Goal: Information Seeking & Learning: Learn about a topic

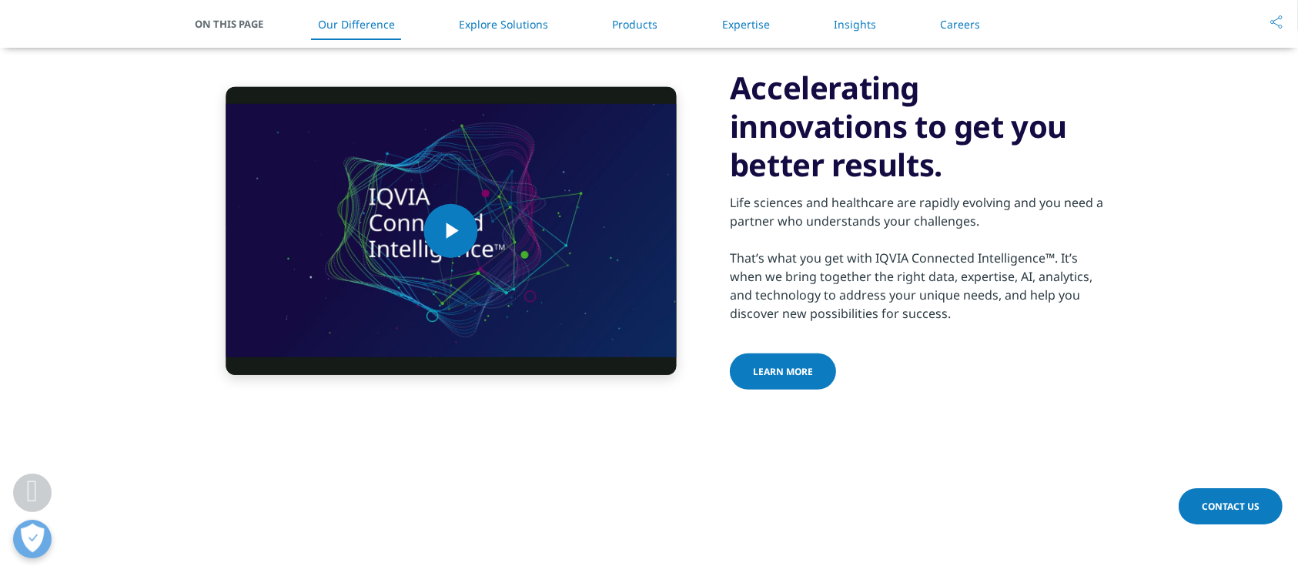
scroll to position [308, 0]
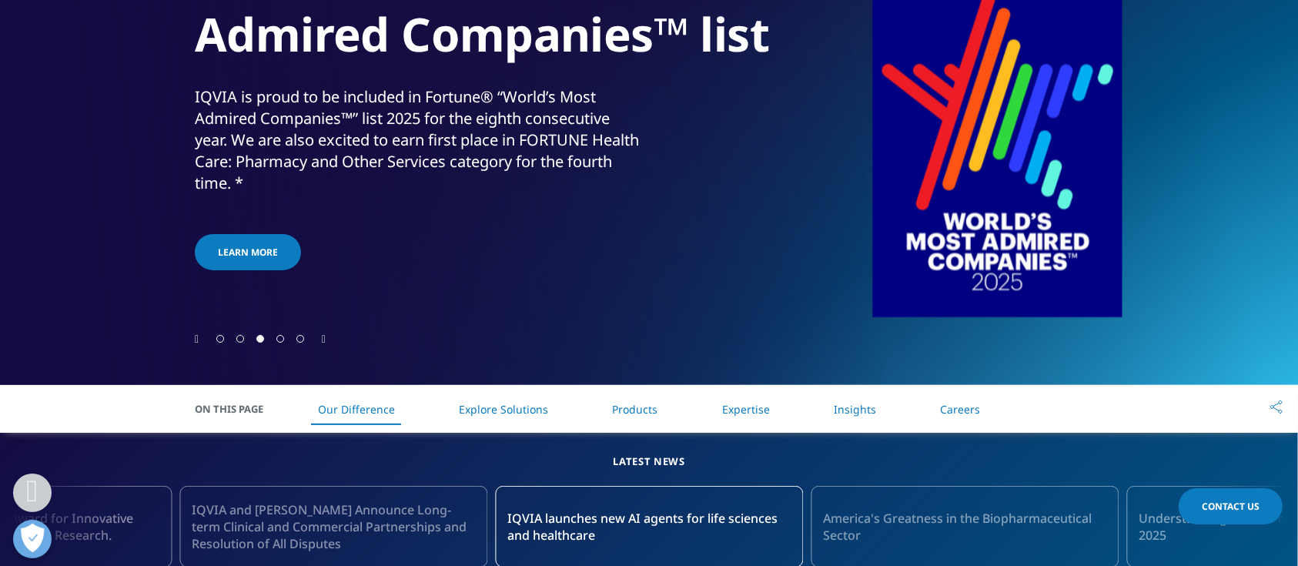
click at [849, 413] on link "Insights" at bounding box center [855, 409] width 42 height 15
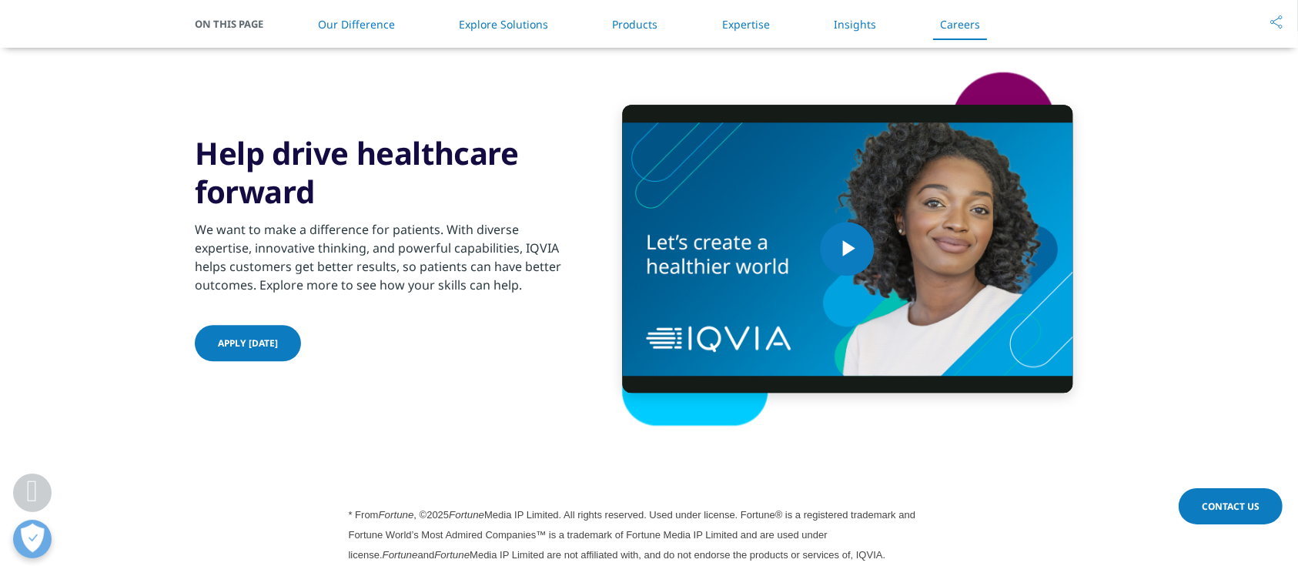
scroll to position [4015, 0]
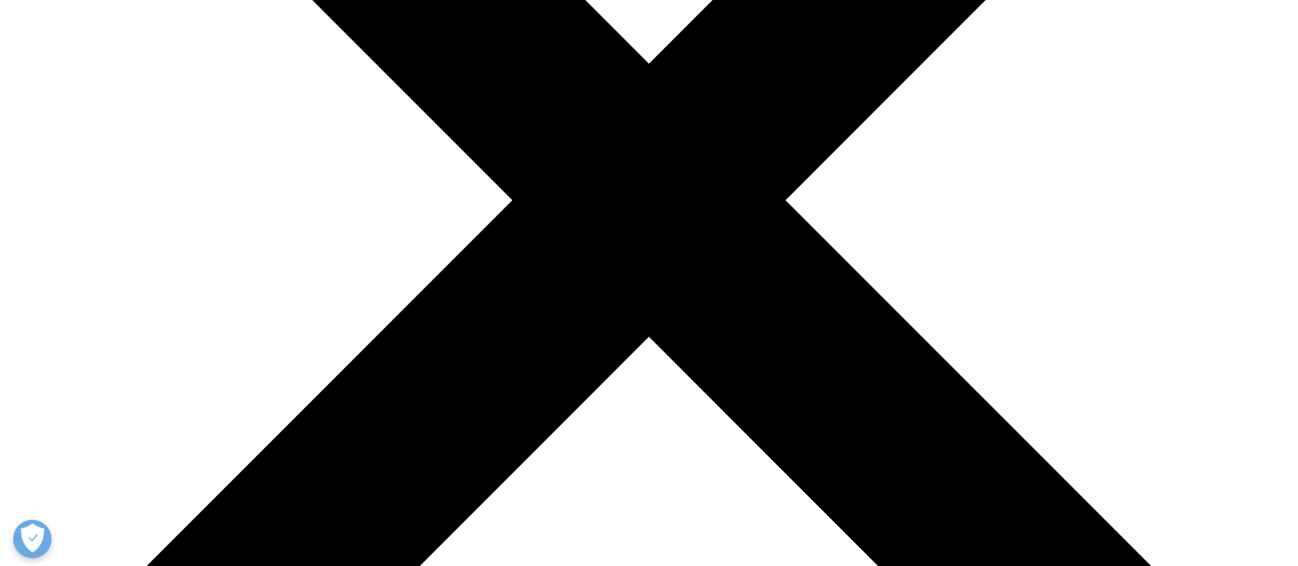
scroll to position [316, 0]
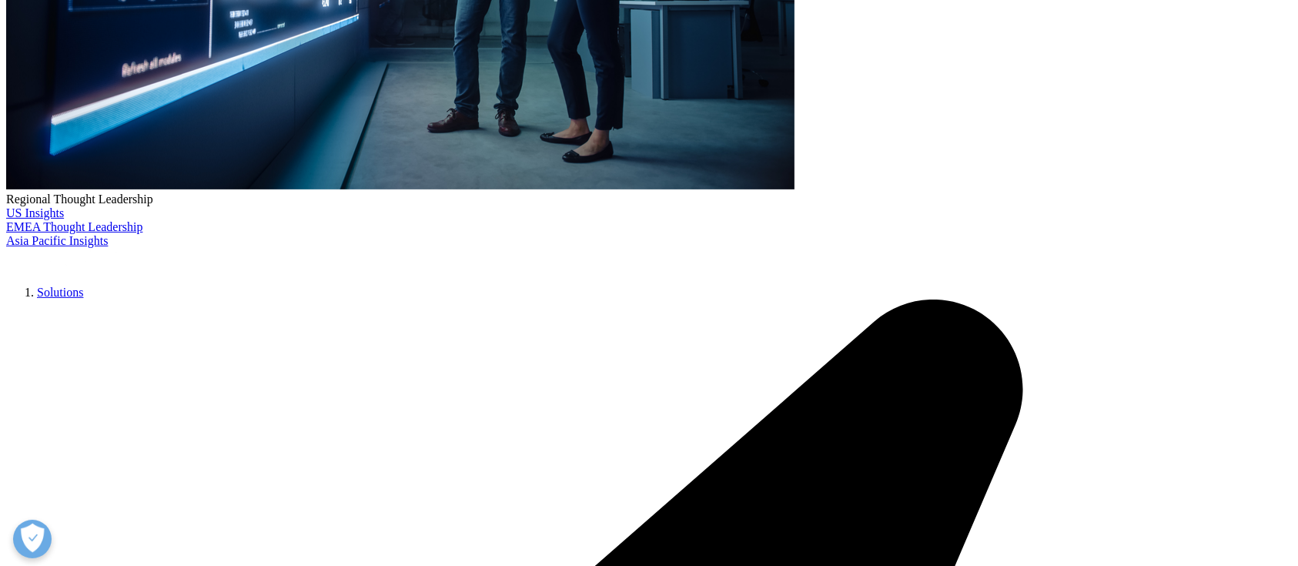
scroll to position [521, 0]
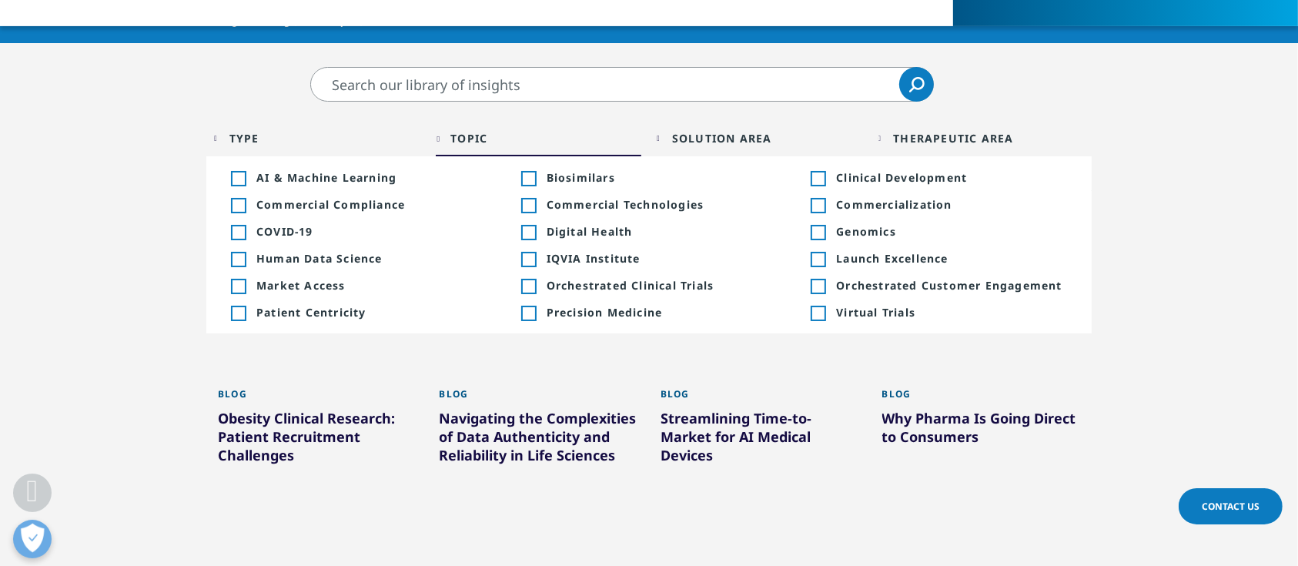
click at [284, 147] on div "Type Loading Clear Or/And Operator" at bounding box center [317, 138] width 206 height 36
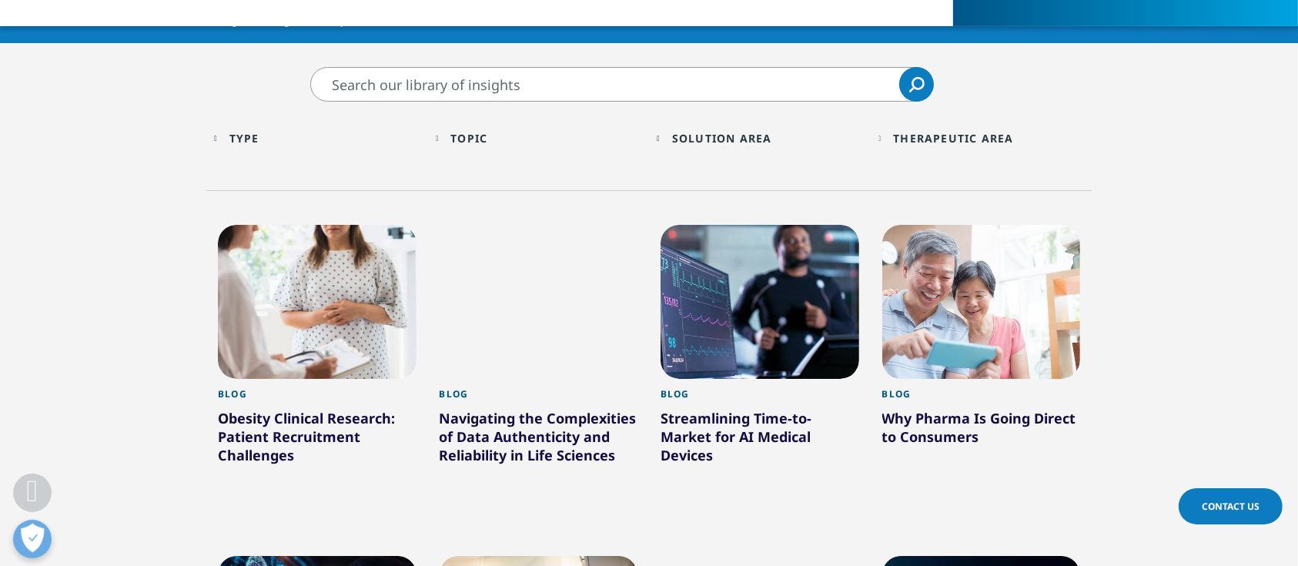
click at [628, 94] on input "Search" at bounding box center [622, 84] width 624 height 35
type input "PHase 1"
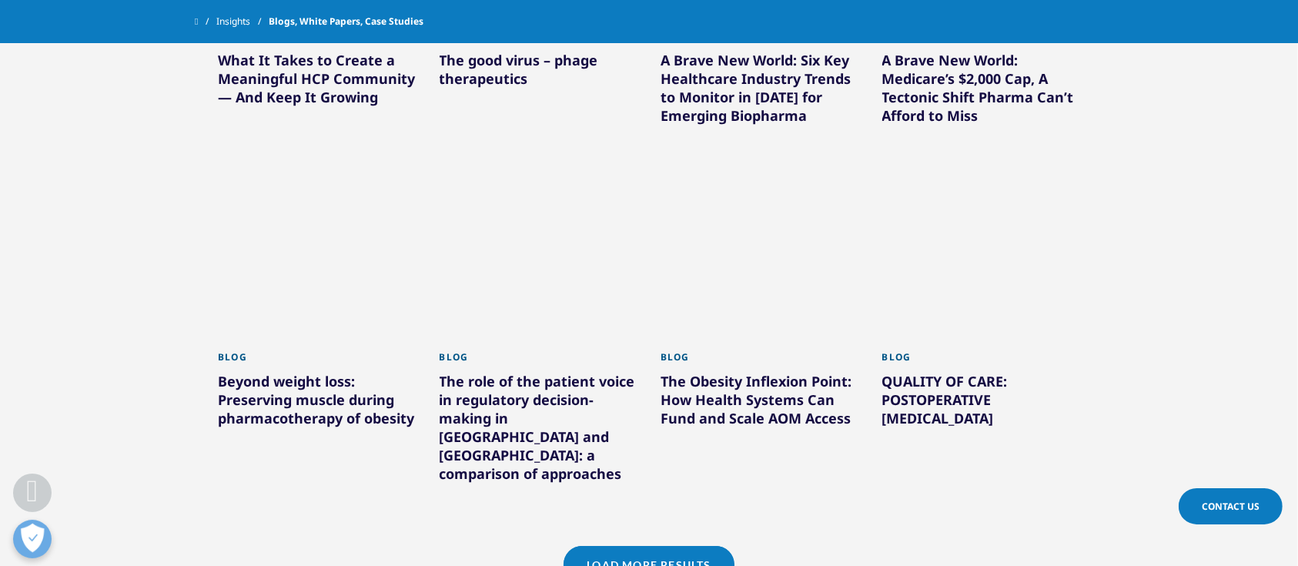
scroll to position [1240, 0]
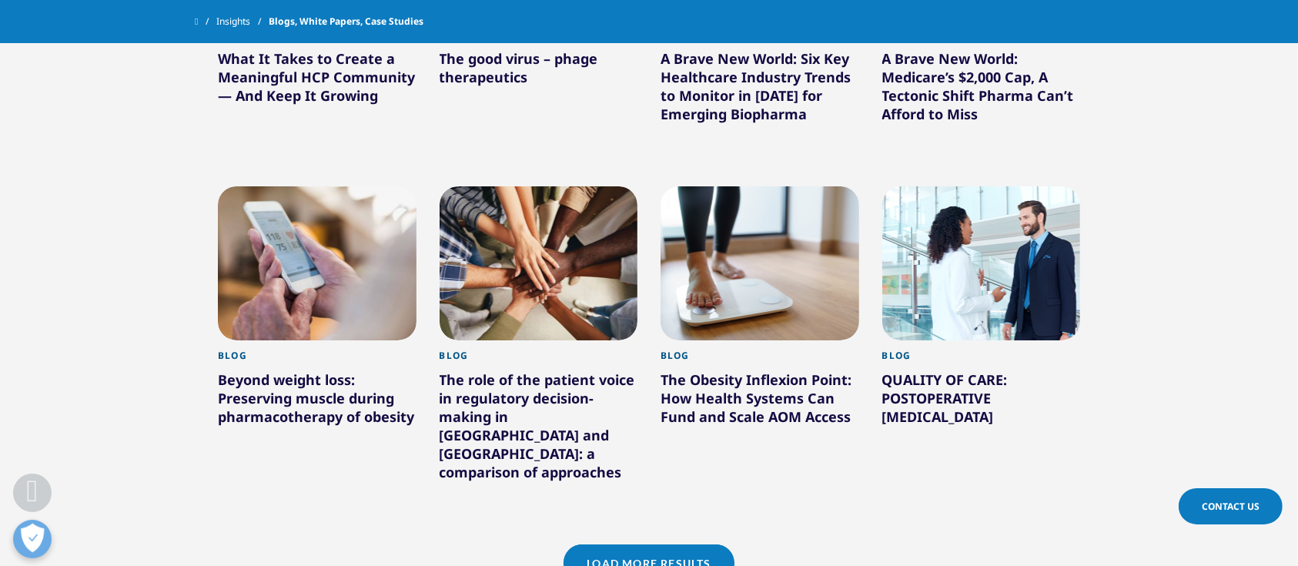
click at [674, 544] on link "Load More Results" at bounding box center [649, 563] width 170 height 38
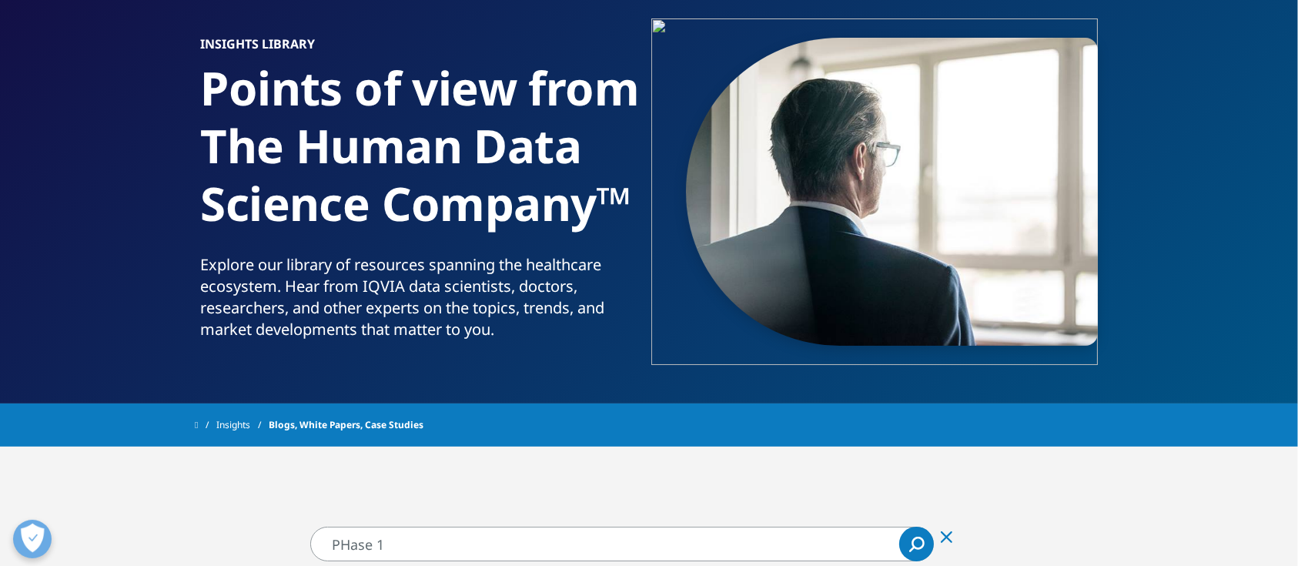
scroll to position [0, 0]
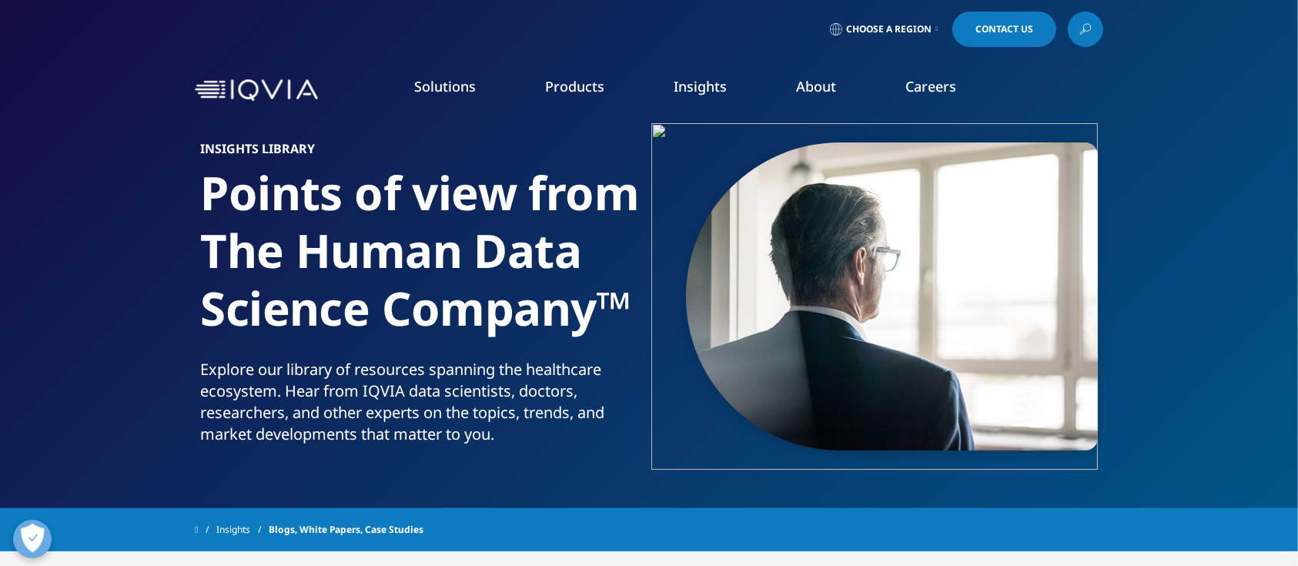
click at [387, 282] on link "SEE LATEST REPORTS" at bounding box center [467, 280] width 268 height 13
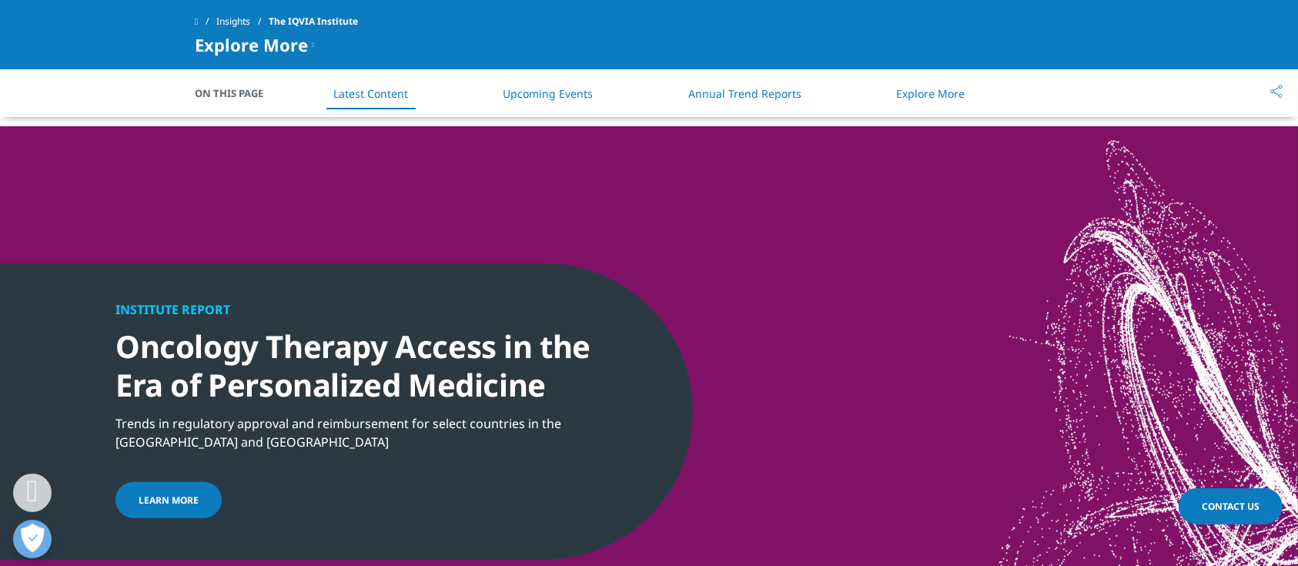
scroll to position [1437, 0]
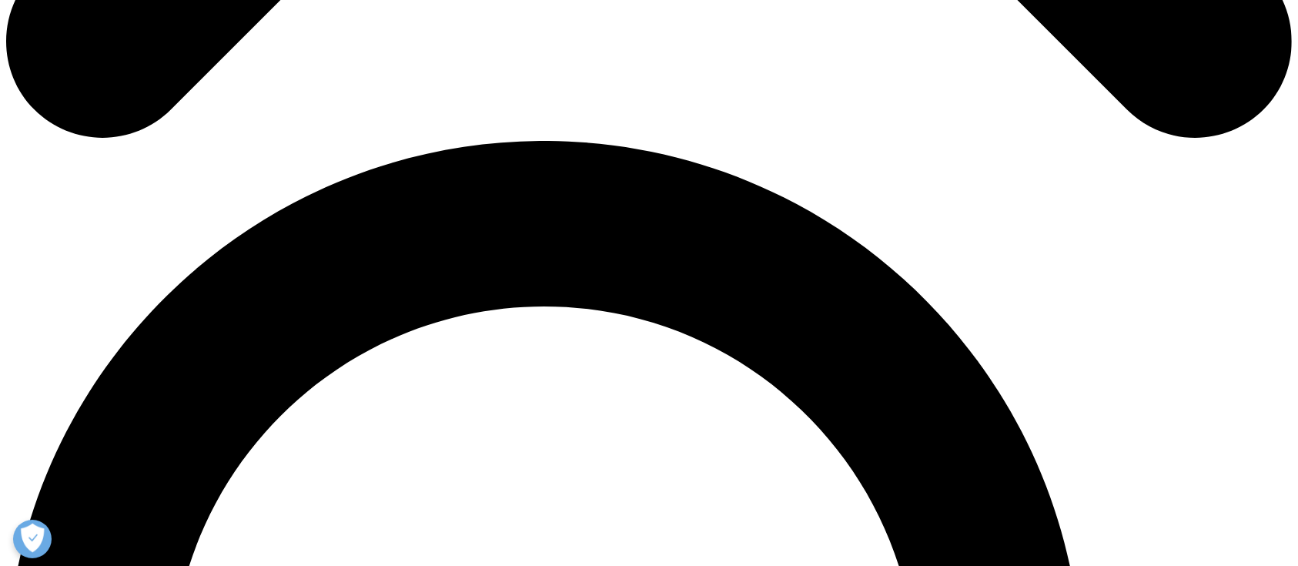
scroll to position [1268, 0]
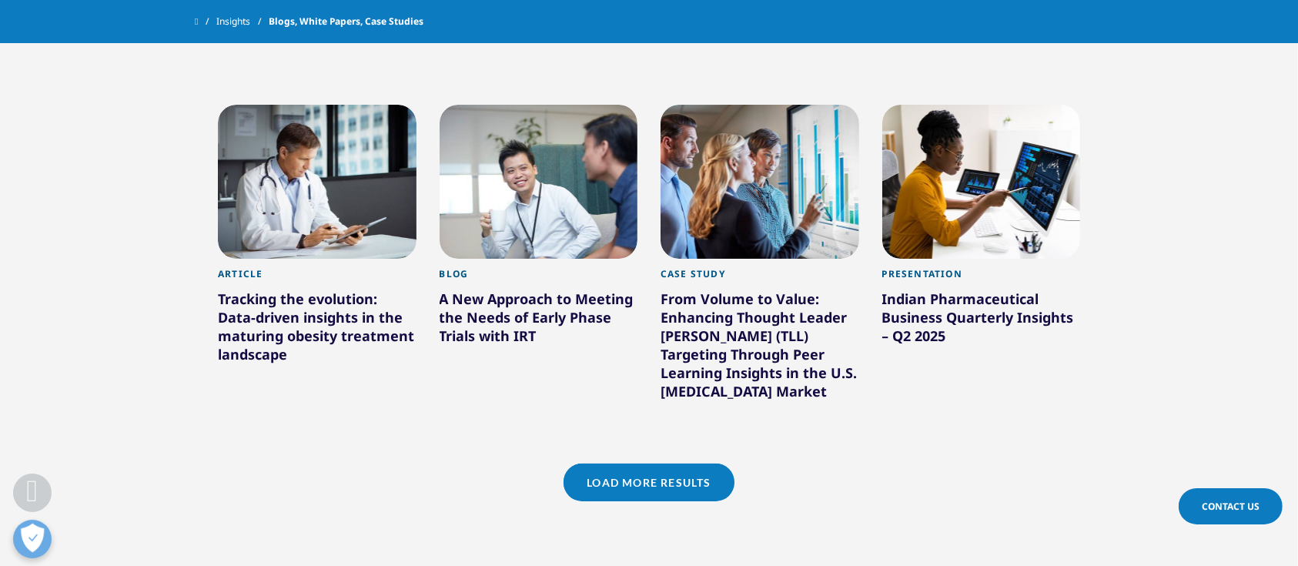
scroll to position [2295, 0]
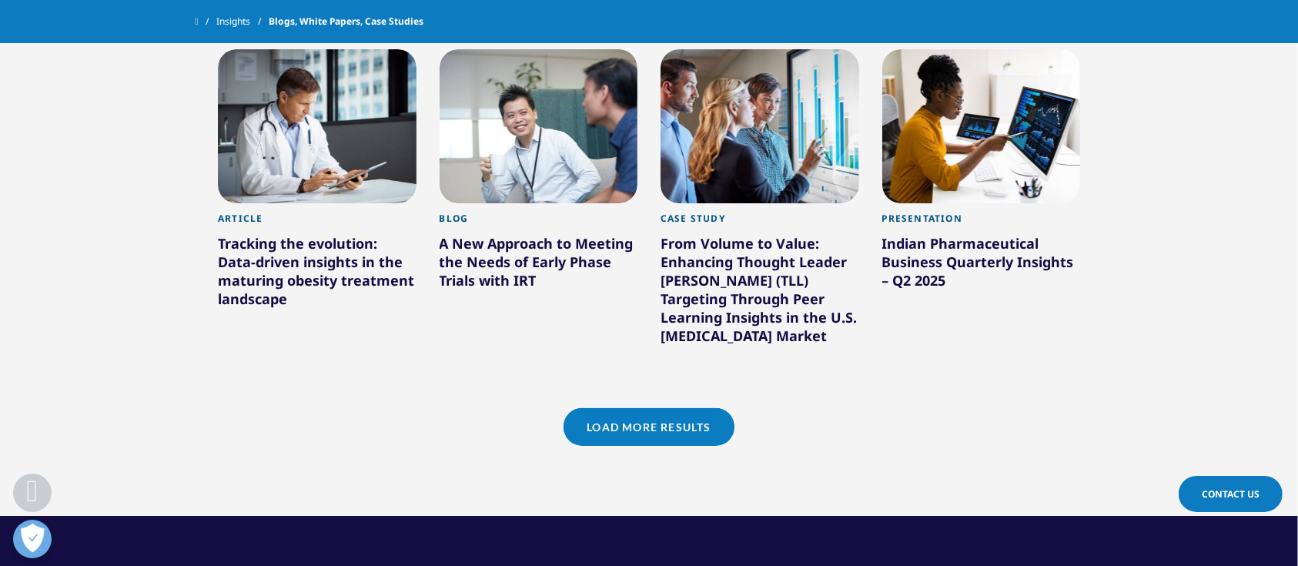
click at [648, 422] on link "Load More Results" at bounding box center [649, 427] width 170 height 38
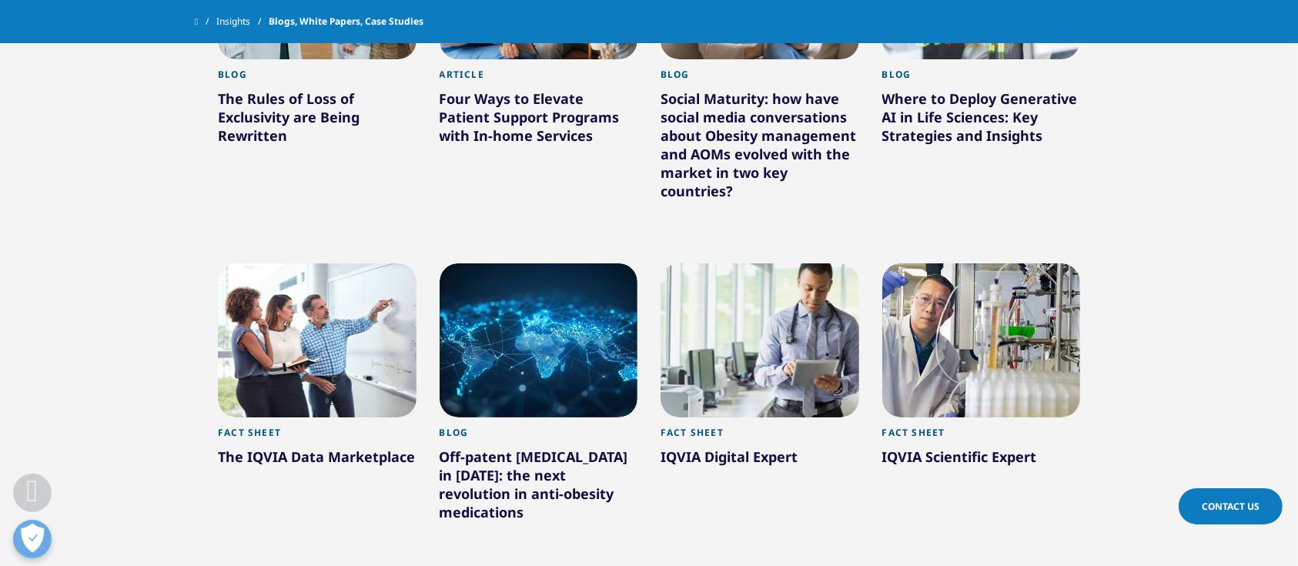
scroll to position [3219, 0]
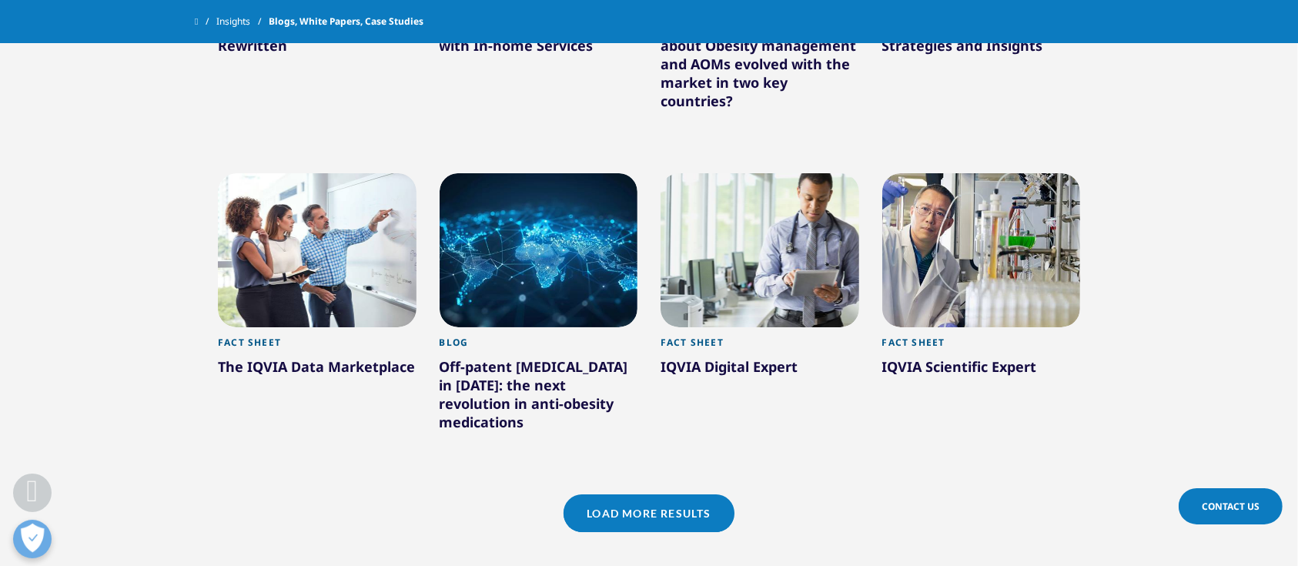
click at [638, 494] on link "Load More Results" at bounding box center [649, 513] width 170 height 38
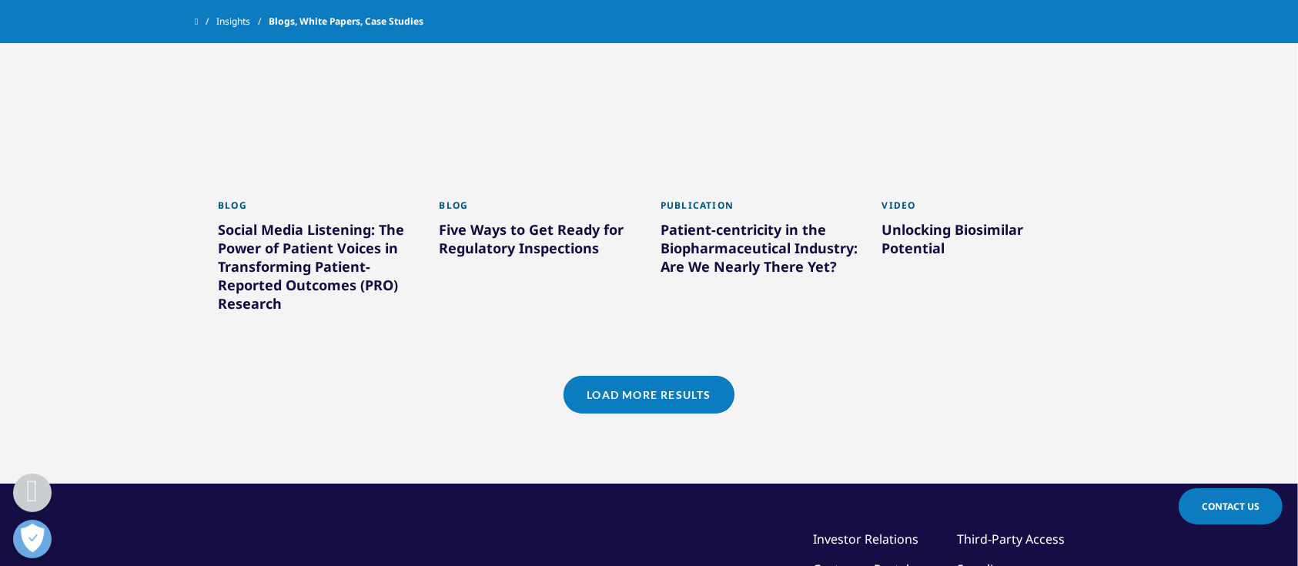
scroll to position [4348, 0]
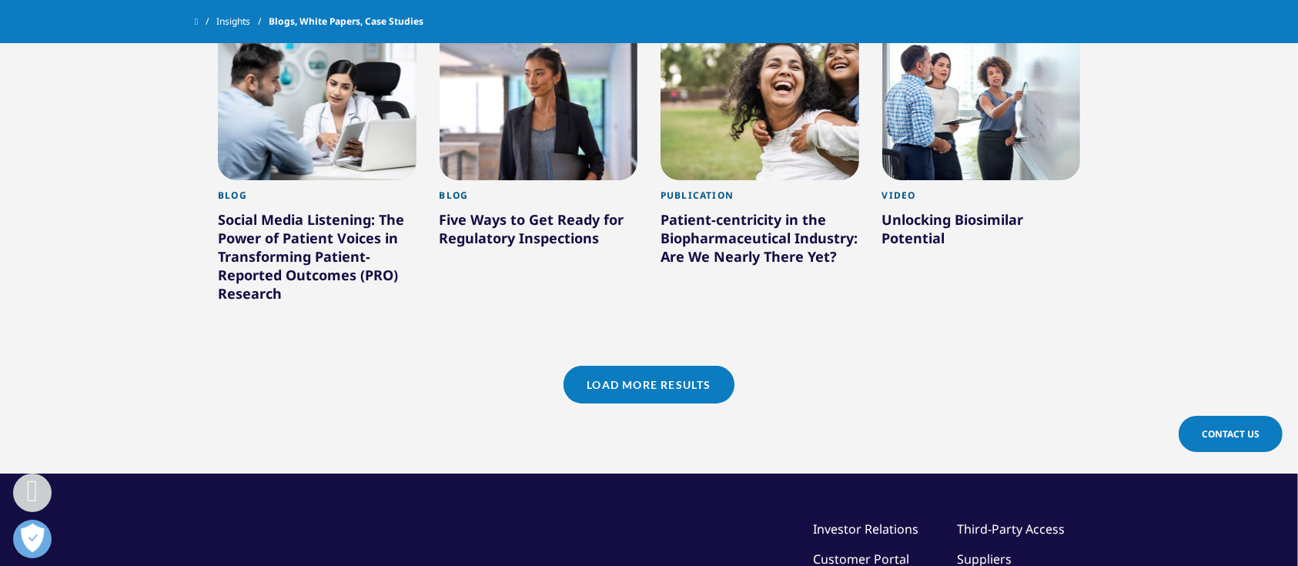
click at [658, 367] on link "Load More Results" at bounding box center [649, 385] width 170 height 38
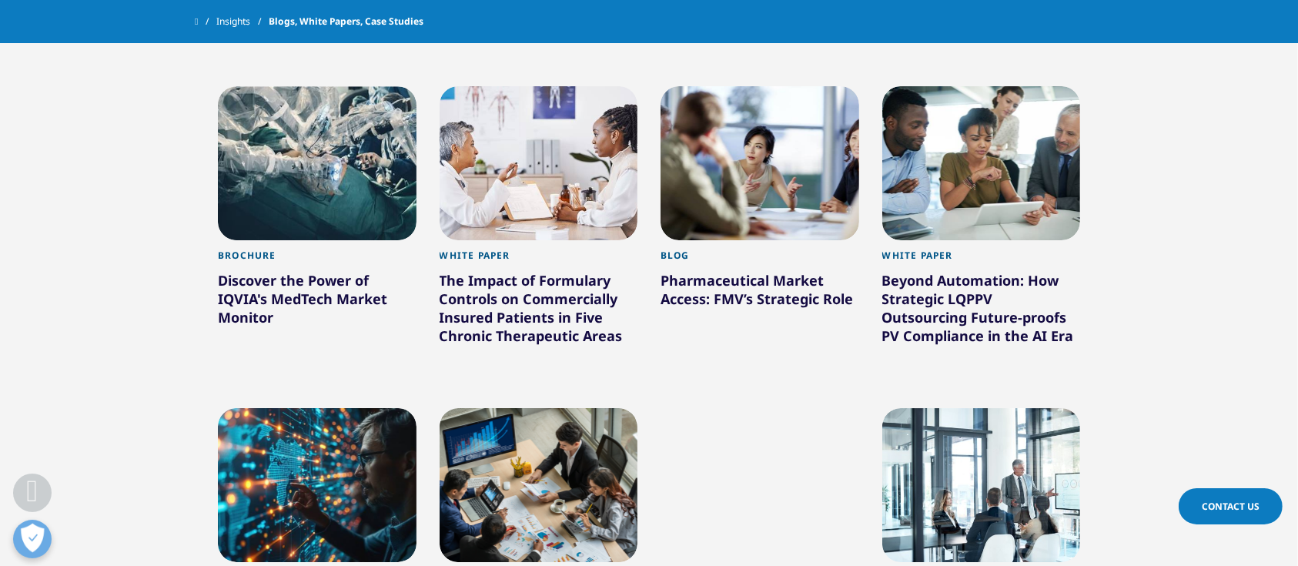
scroll to position [5169, 0]
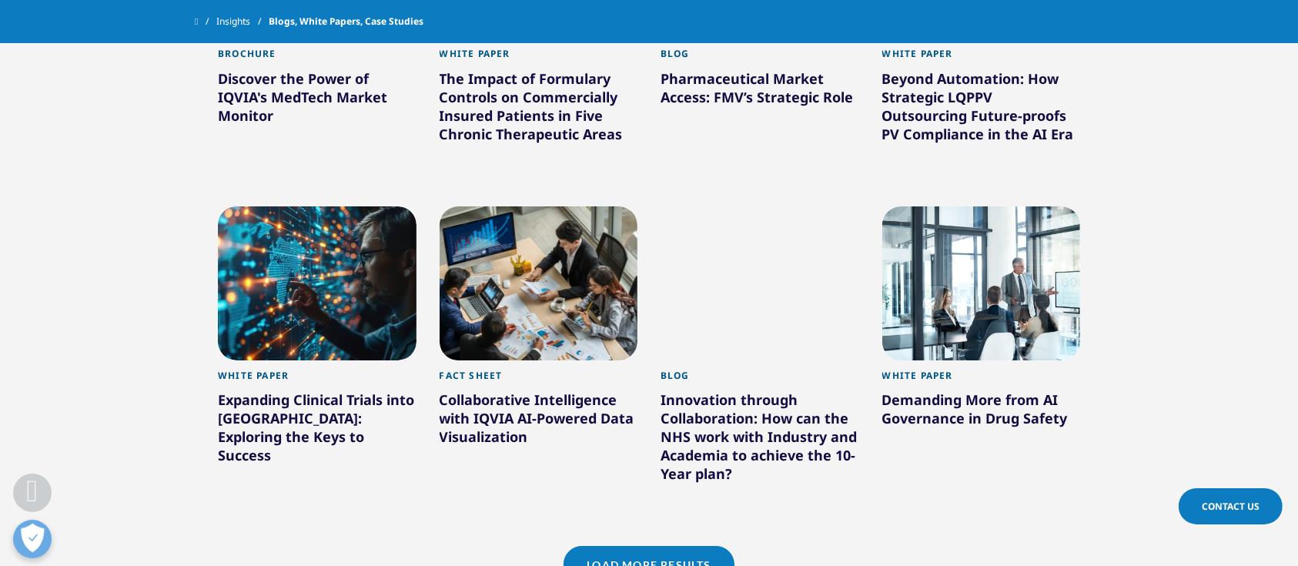
click at [695, 546] on link "Load More Results" at bounding box center [649, 565] width 170 height 38
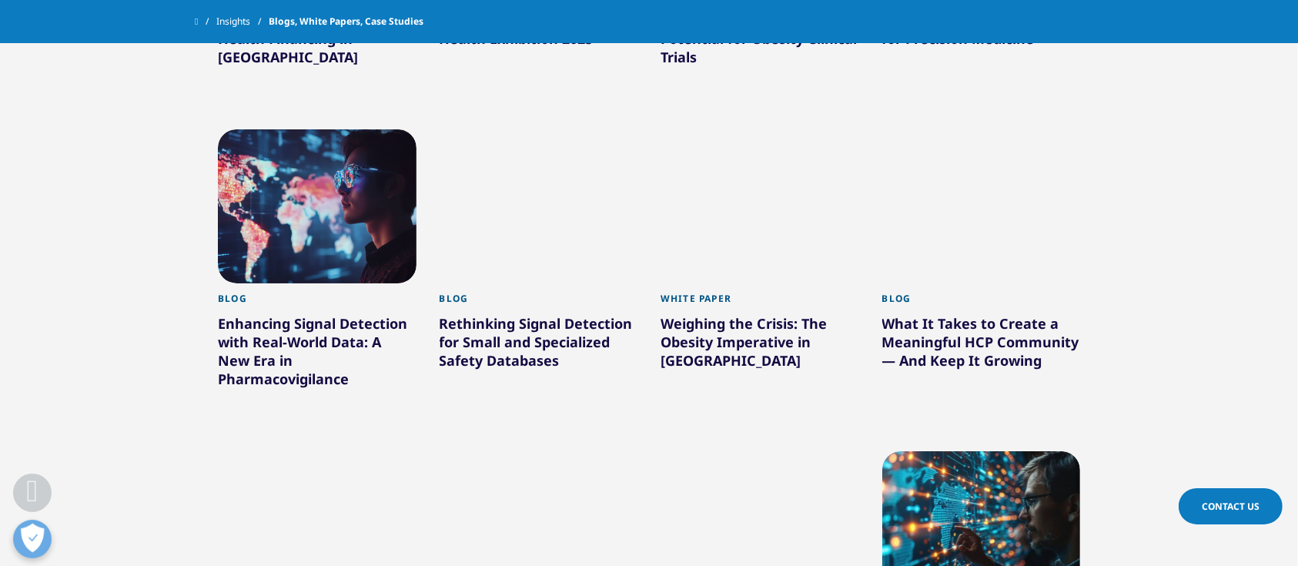
scroll to position [6196, 0]
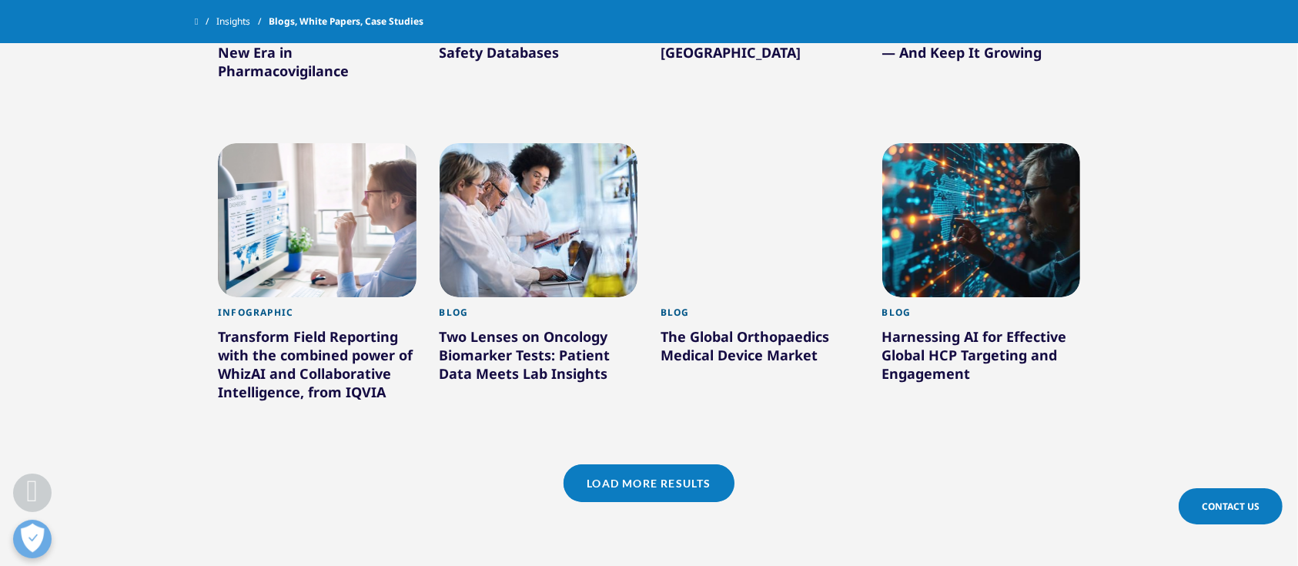
drag, startPoint x: 664, startPoint y: 449, endPoint x: 670, endPoint y: 426, distance: 23.9
click at [661, 464] on link "Load More Results" at bounding box center [649, 483] width 170 height 38
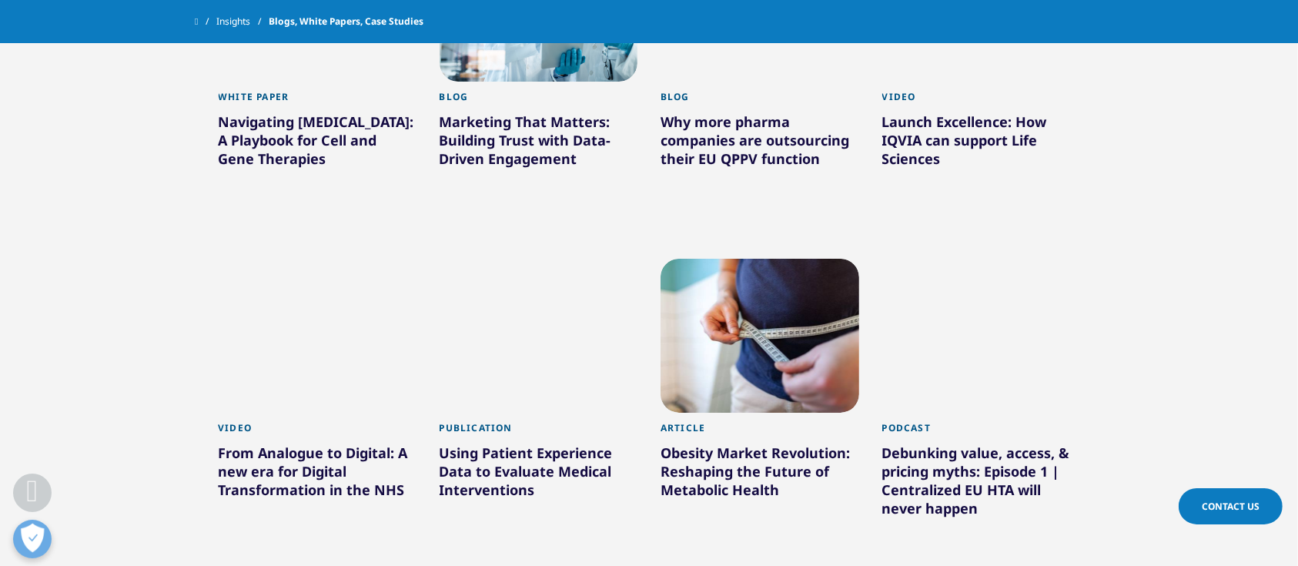
scroll to position [7222, 0]
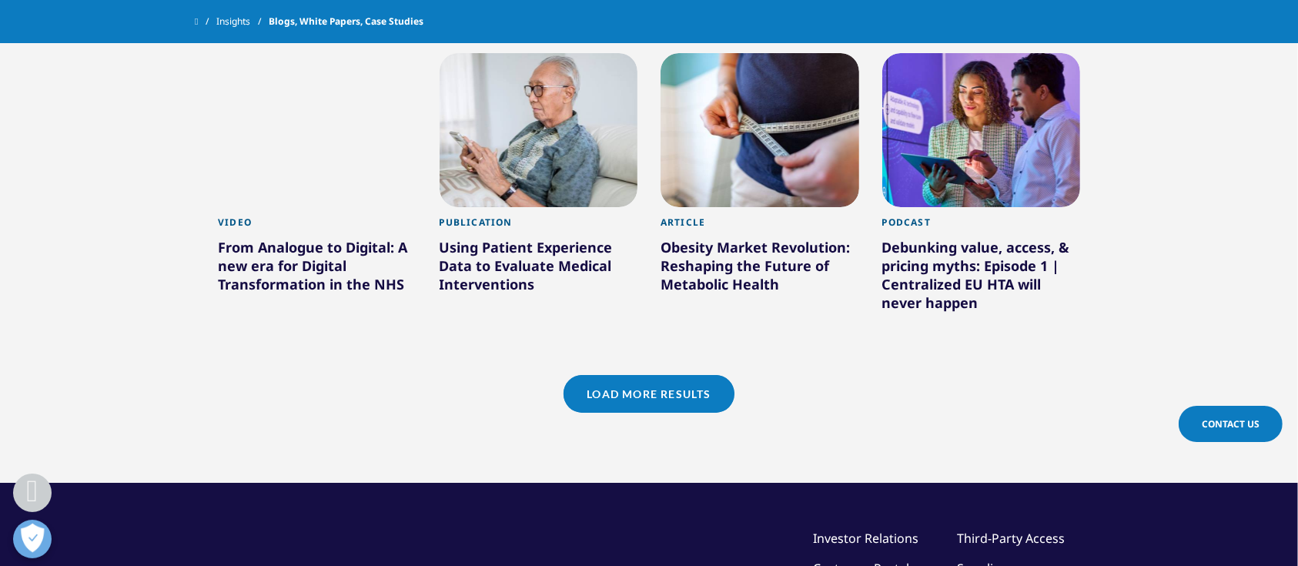
click at [684, 375] on link "Load More Results" at bounding box center [649, 394] width 170 height 38
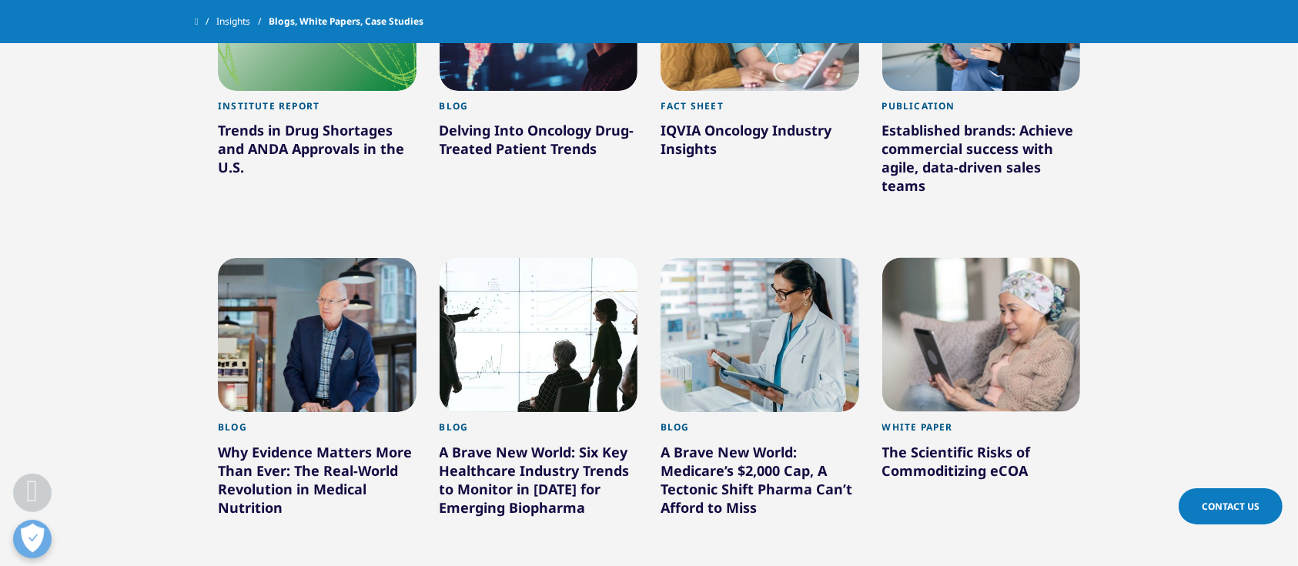
scroll to position [8146, 0]
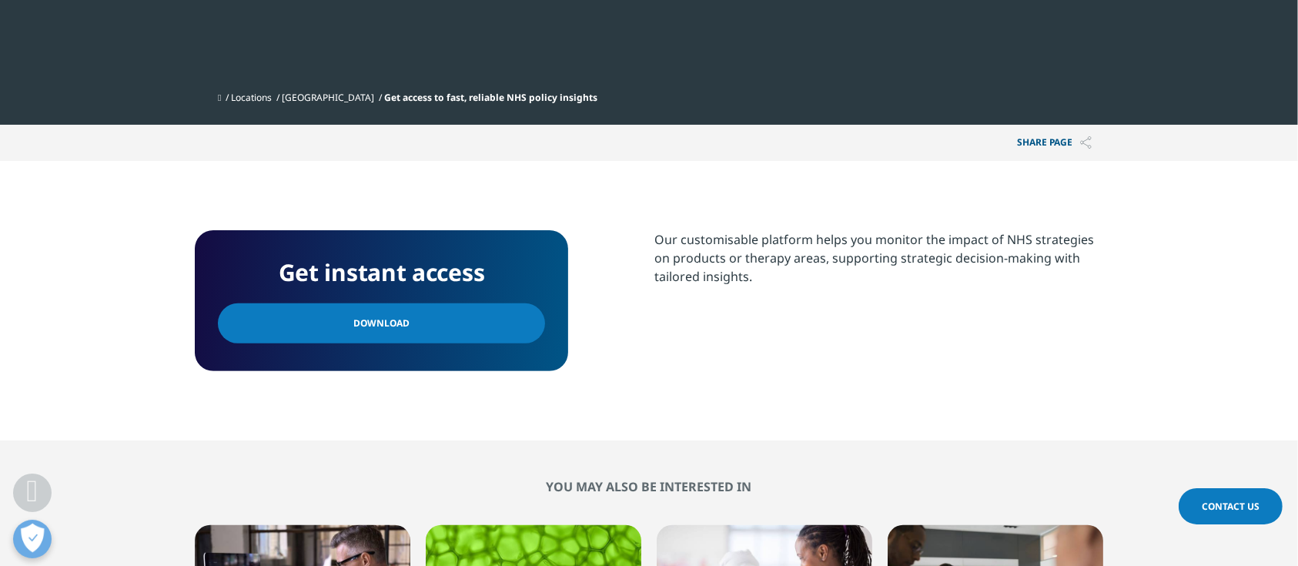
scroll to position [308, 0]
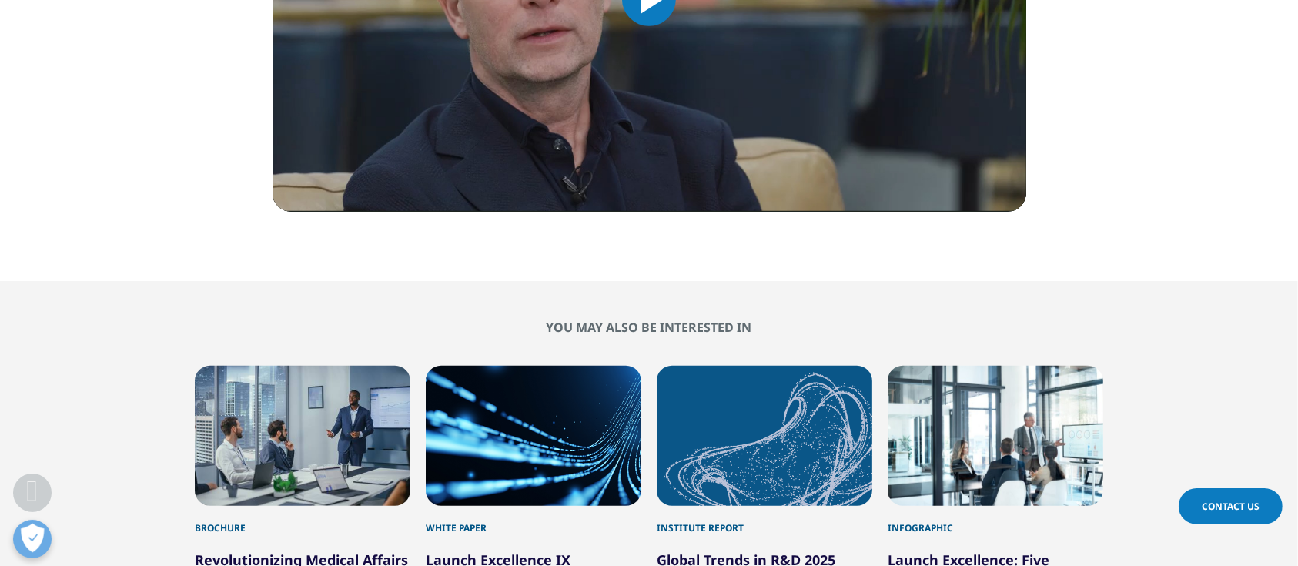
scroll to position [1129, 0]
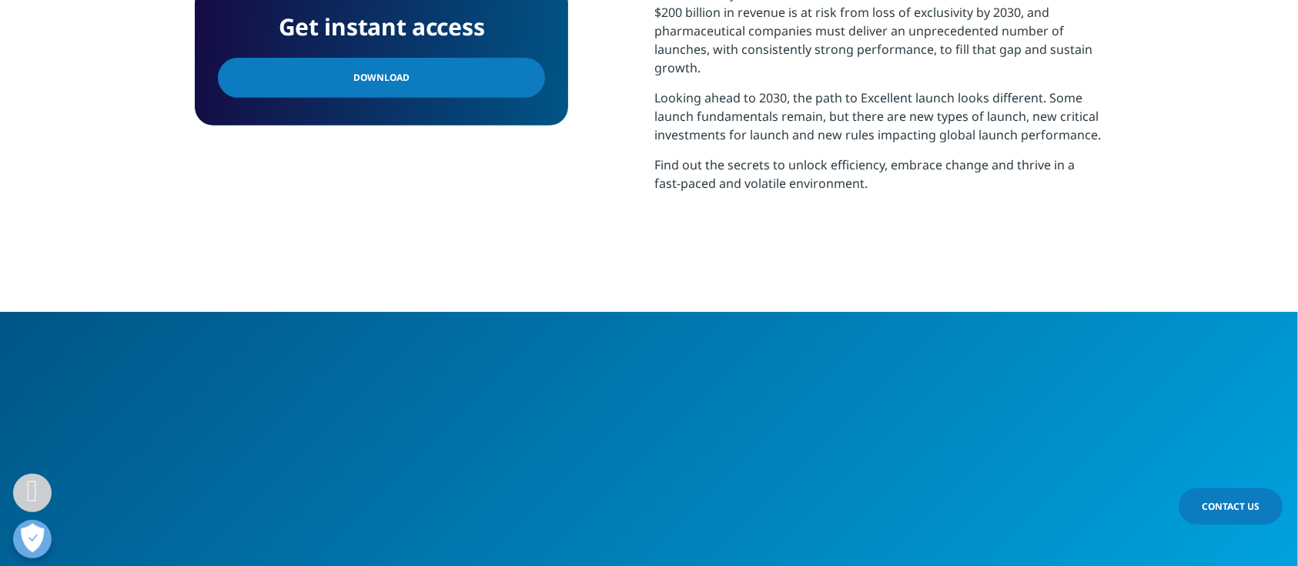
scroll to position [513, 0]
